Goal: Task Accomplishment & Management: Complete application form

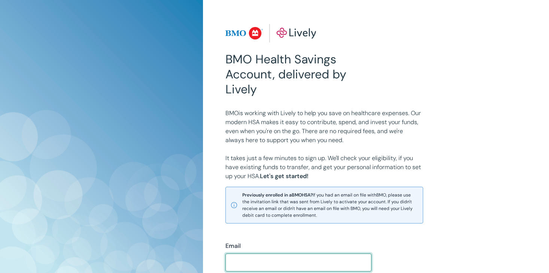
scroll to position [187, 0]
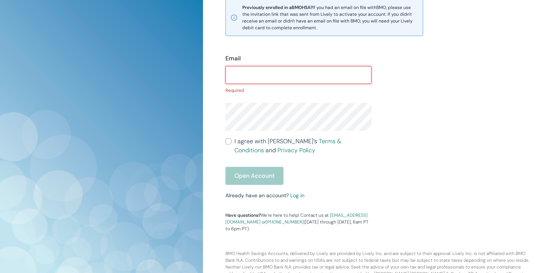
click at [305, 77] on input "Email" at bounding box center [299, 74] width 146 height 15
paste input "[PERSON_NAME][EMAIL_ADDRESS][DOMAIN_NAME]"
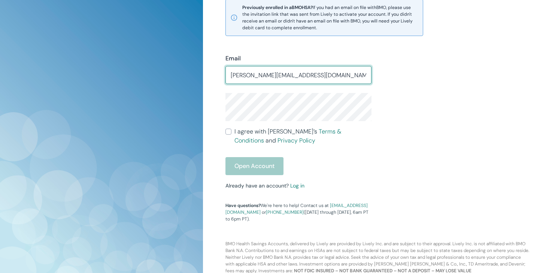
type input "[PERSON_NAME][EMAIL_ADDRESS][DOMAIN_NAME]"
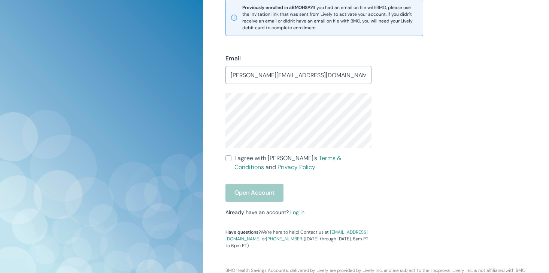
click at [233, 159] on label "I agree with Lively’s Terms & Conditions and Privacy Policy" at bounding box center [299, 163] width 146 height 18
click at [232, 159] on input "I agree with Lively’s Terms & Conditions and Privacy Policy" at bounding box center [229, 158] width 6 height 6
checkbox input "true"
click at [262, 193] on button "Open Account" at bounding box center [255, 193] width 58 height 18
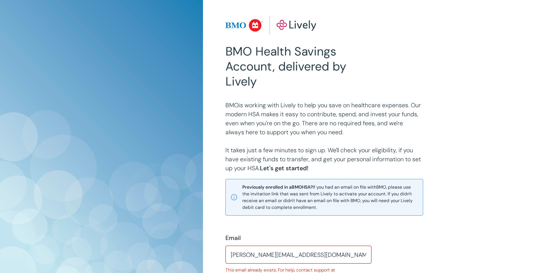
scroll to position [0, 0]
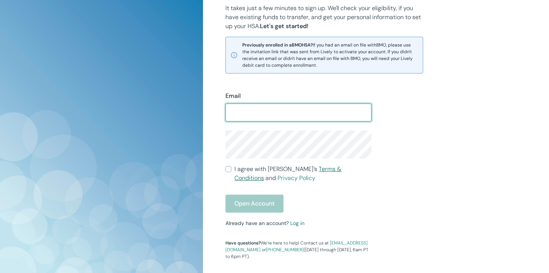
scroll to position [200, 0]
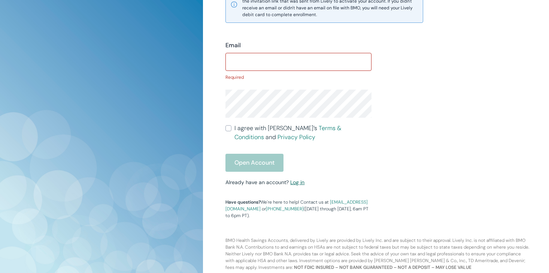
click at [297, 174] on div "Email ​ Required I agree with Lively’s Terms & Conditions and Privacy Policy Op…" at bounding box center [294, 125] width 155 height 187
click at [293, 185] on link "Log in" at bounding box center [297, 182] width 14 height 7
